Goal: Task Accomplishment & Management: Complete application form

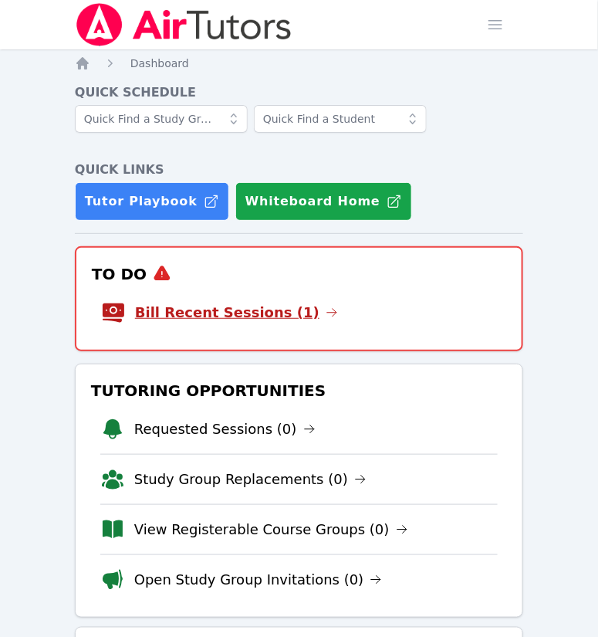
click at [277, 324] on link "Bill Recent Sessions (1)" at bounding box center [236, 313] width 203 height 22
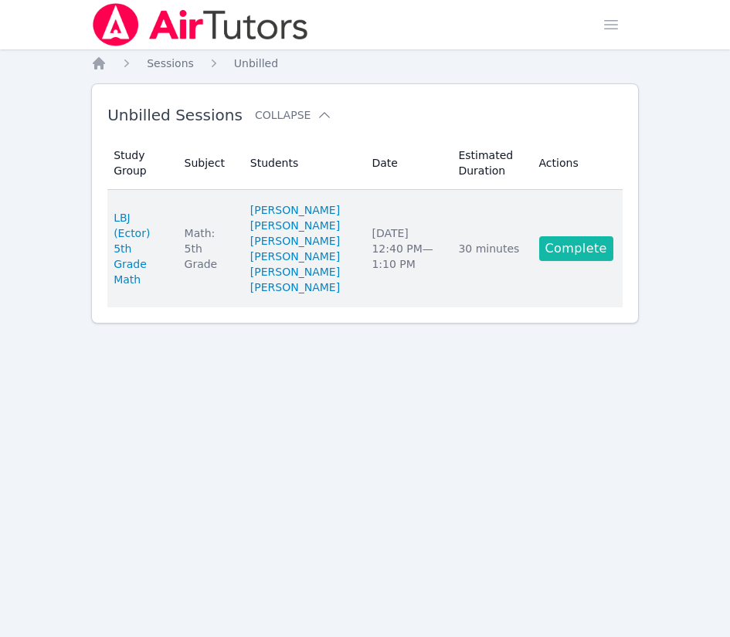
click at [566, 261] on link "Complete" at bounding box center [576, 248] width 74 height 25
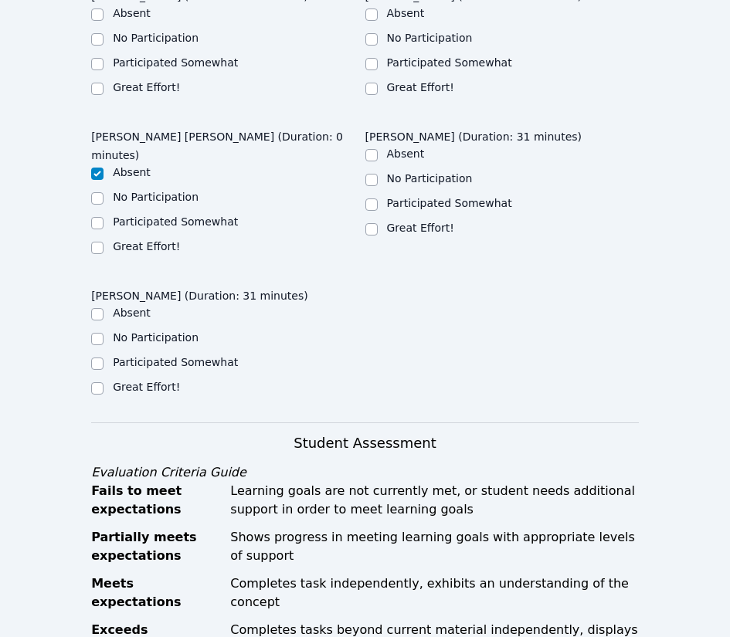
scroll to position [524, 0]
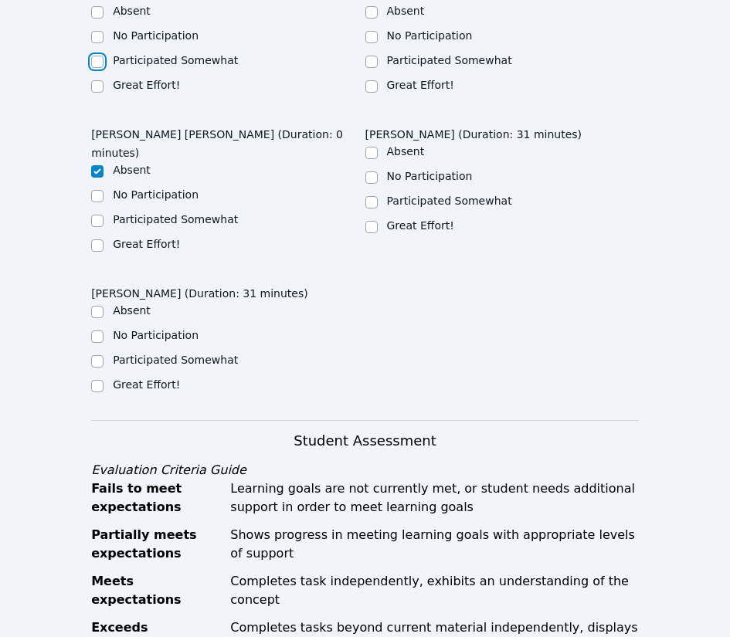
click at [95, 68] on input "Participated Somewhat" at bounding box center [97, 62] width 12 height 12
checkbox input "true"
click at [371, 68] on input "Participated Somewhat" at bounding box center [371, 62] width 12 height 12
checkbox input "true"
drag, startPoint x: 371, startPoint y: 456, endPoint x: 314, endPoint y: 466, distance: 57.1
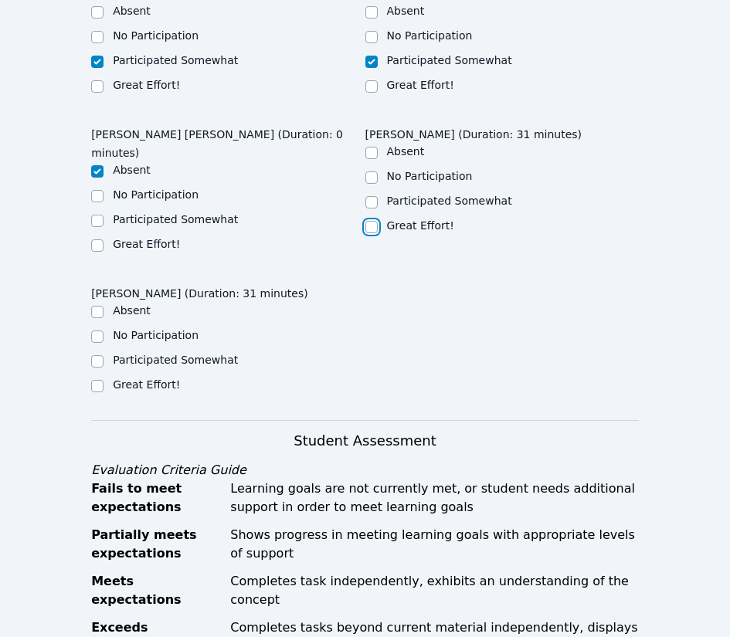
click at [371, 233] on input "Great Effort!" at bounding box center [371, 227] width 12 height 12
checkbox input "true"
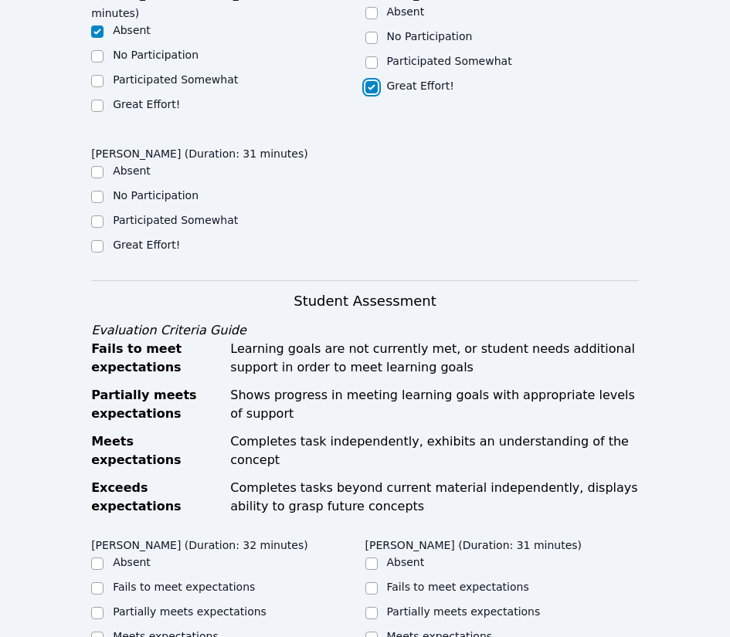
scroll to position [742, 0]
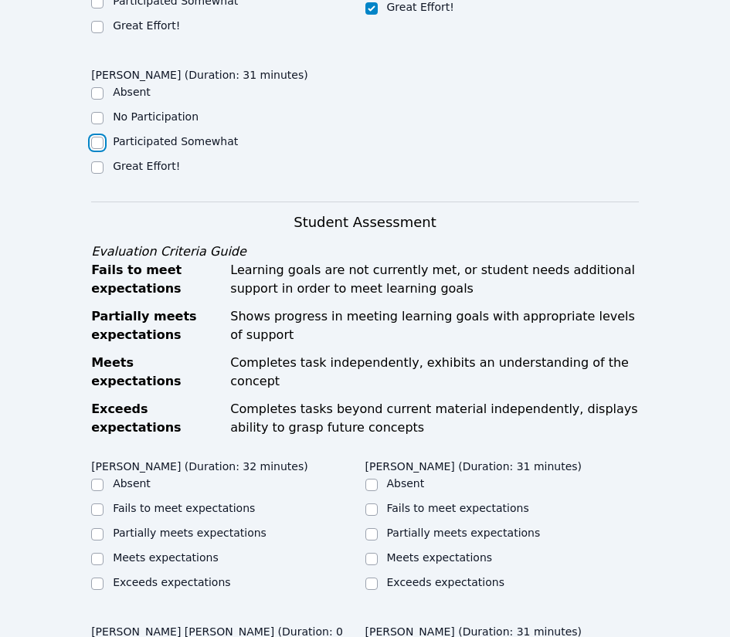
click at [98, 149] on input "Participated Somewhat" at bounding box center [97, 143] width 12 height 12
checkbox input "true"
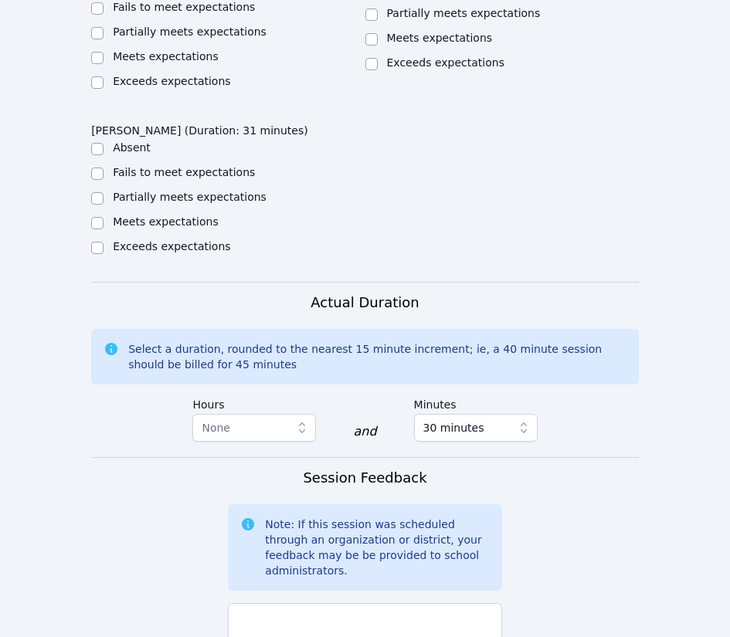
scroll to position [1425, 0]
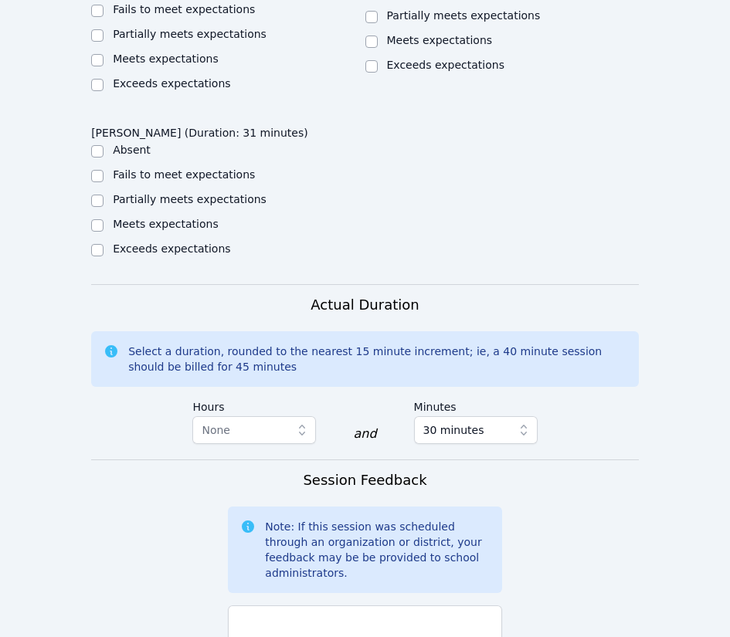
checkbox input "true"
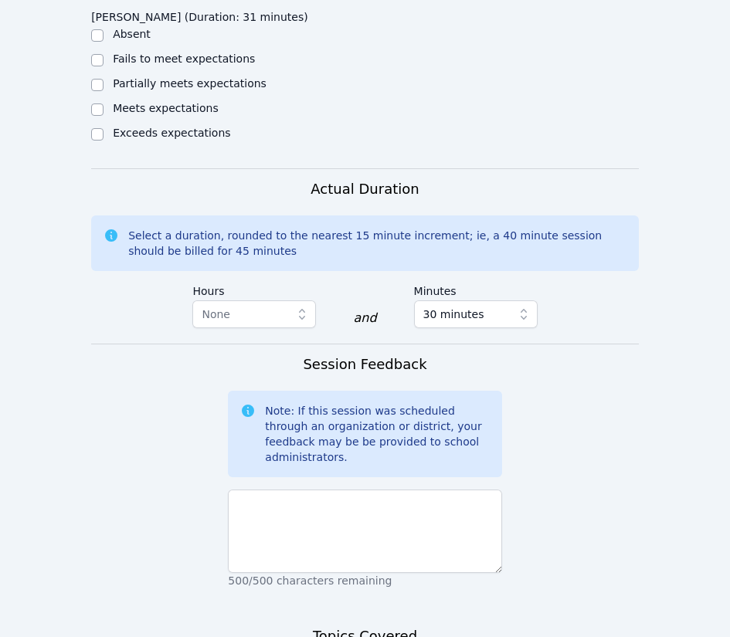
scroll to position [1561, 0]
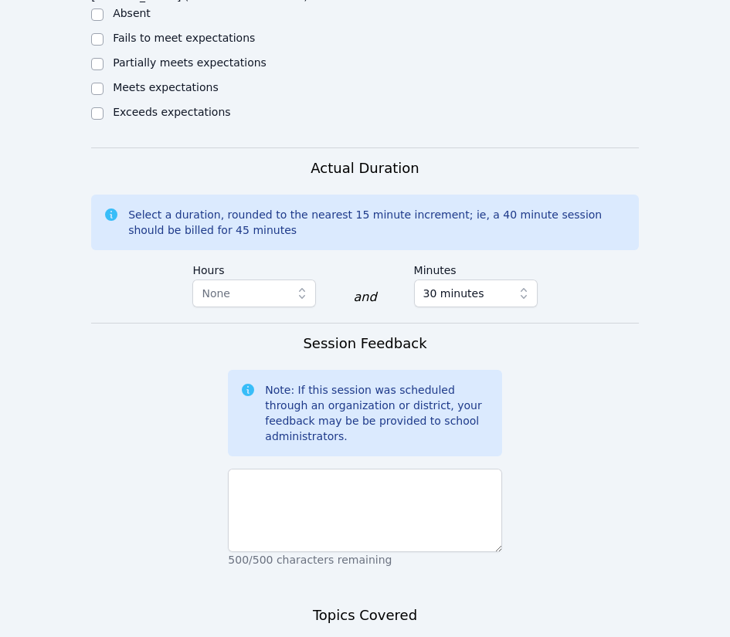
checkbox input "true"
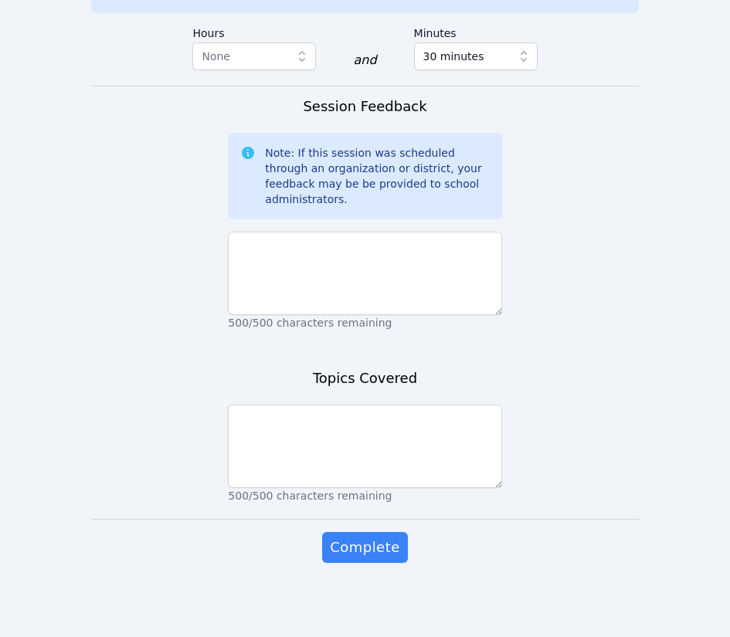
scroll to position [1909, 0]
checkbox input "true"
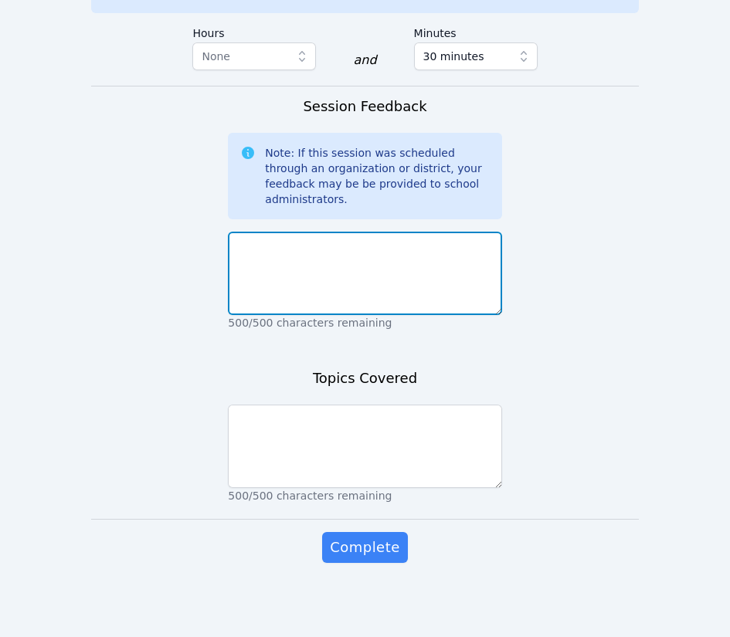
click at [372, 315] on textarea at bounding box center [364, 273] width 273 height 83
type textarea "S"
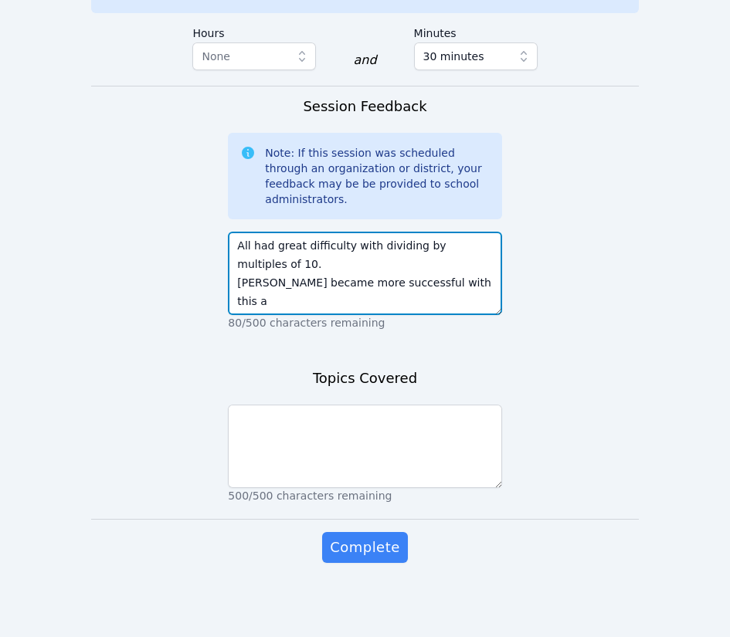
scroll to position [222, 0]
type textarea "All students but Gianna had difficulty at times with focus. Gianna worked and l…"
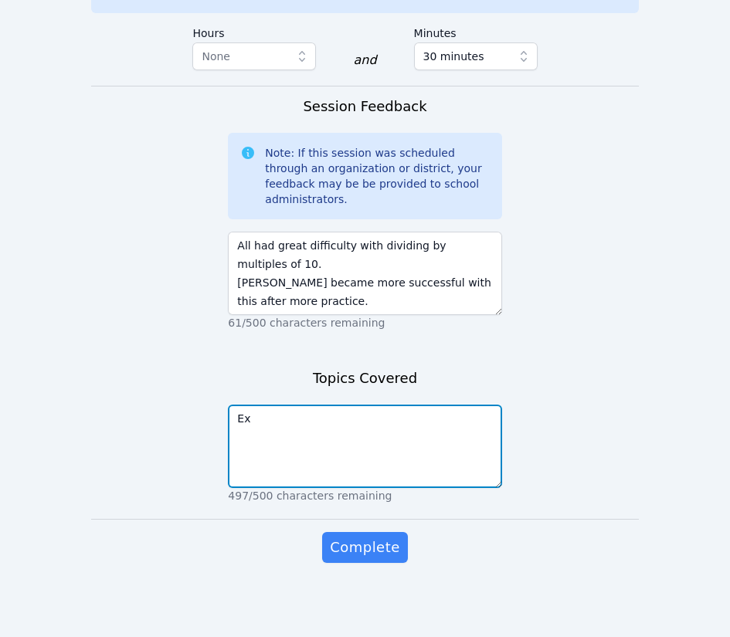
type textarea "E"
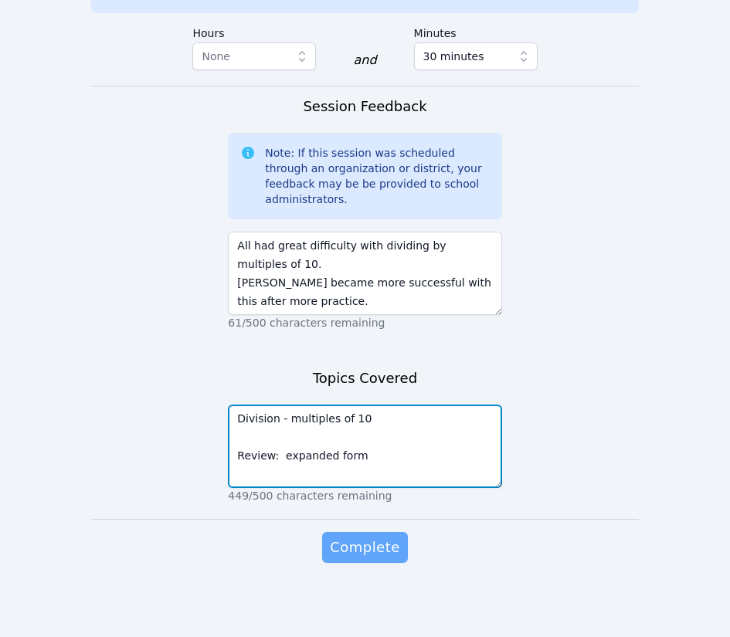
type textarea "Division - multiples of 10 Review: expanded form"
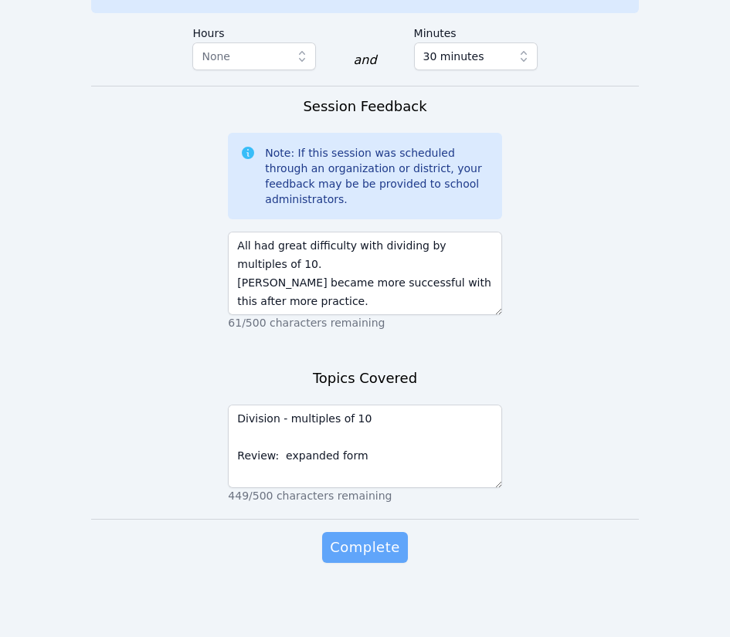
click at [351, 537] on span "Complete" at bounding box center [365, 548] width 70 height 22
